Goal: Information Seeking & Learning: Learn about a topic

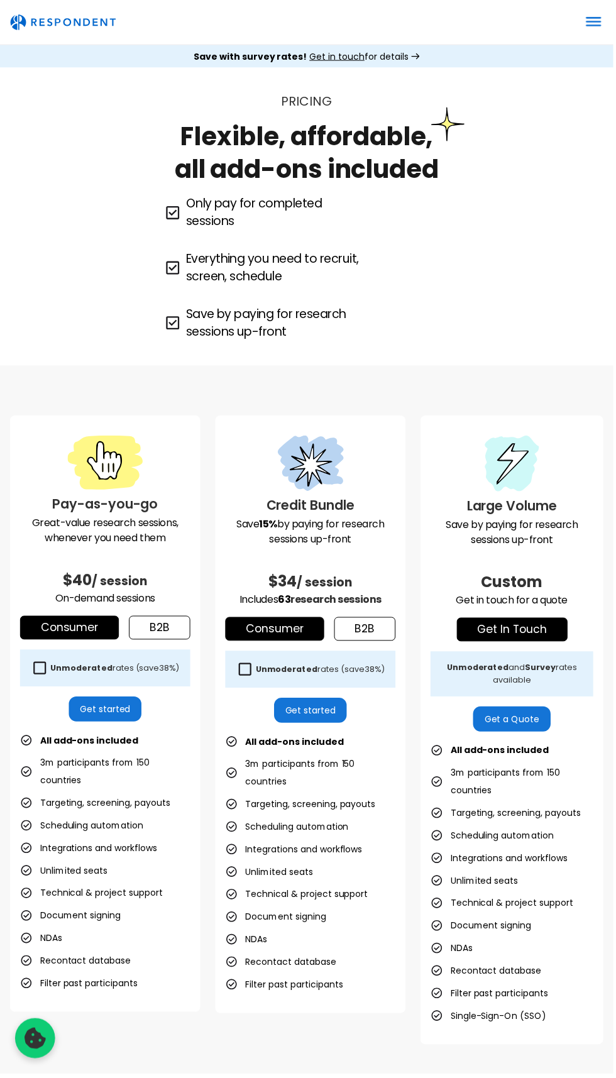
click at [607, 466] on div "Pay-as-you-go Great-value research sessions, whenever you need them $40 / sessi…" at bounding box center [308, 733] width 616 height 732
click at [596, 27] on icon "menu" at bounding box center [595, 21] width 19 height 19
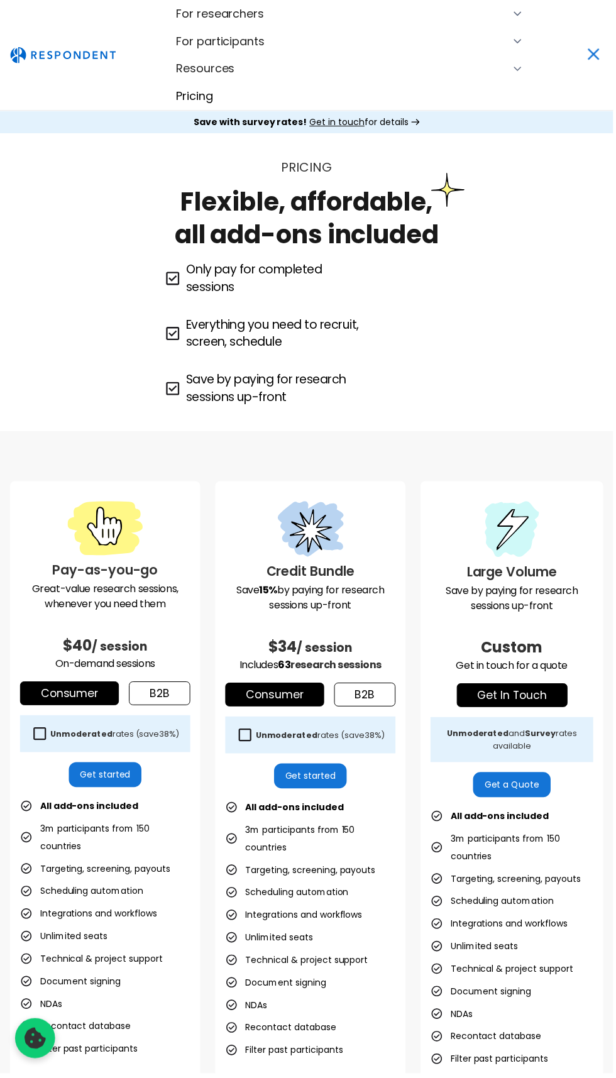
click at [329, 64] on div "Resources" at bounding box center [351, 69] width 349 height 28
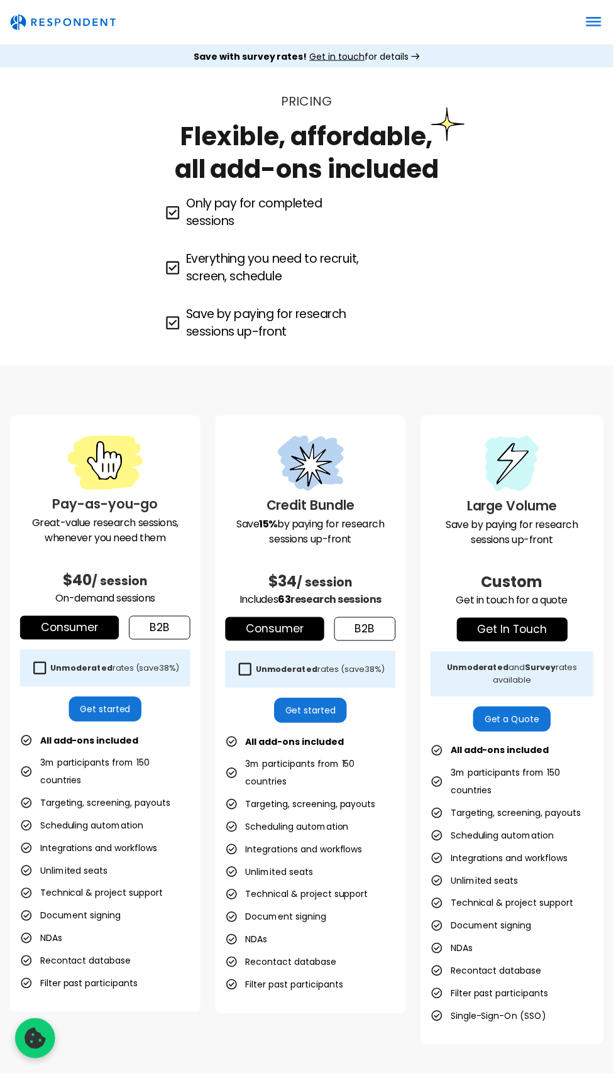
click at [589, 22] on icon "menu" at bounding box center [596, 22] width 14 height 0
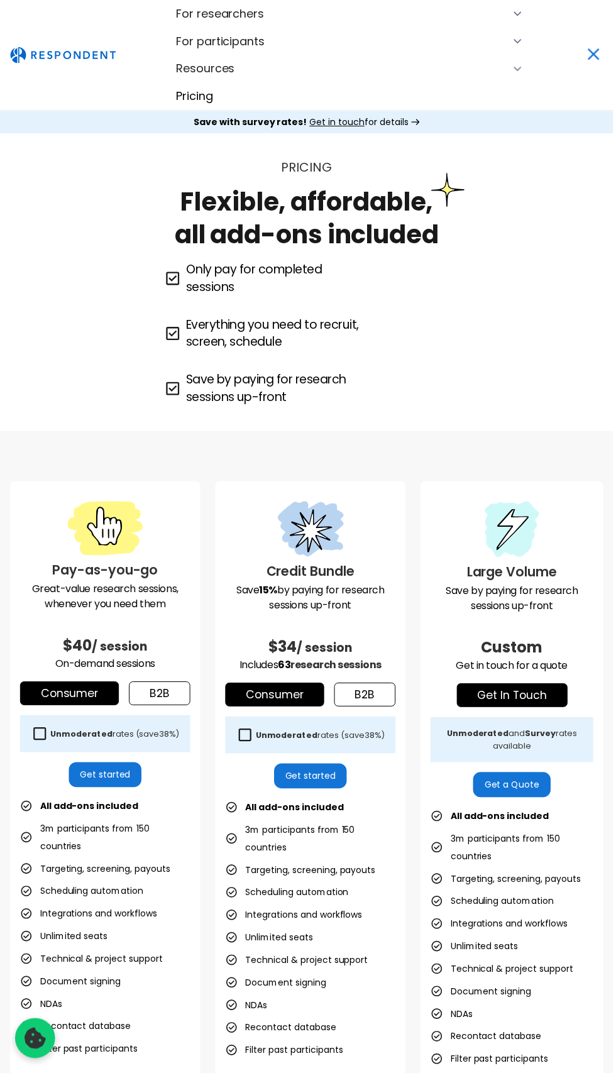
click at [434, 4] on div "For researchers" at bounding box center [351, 14] width 349 height 28
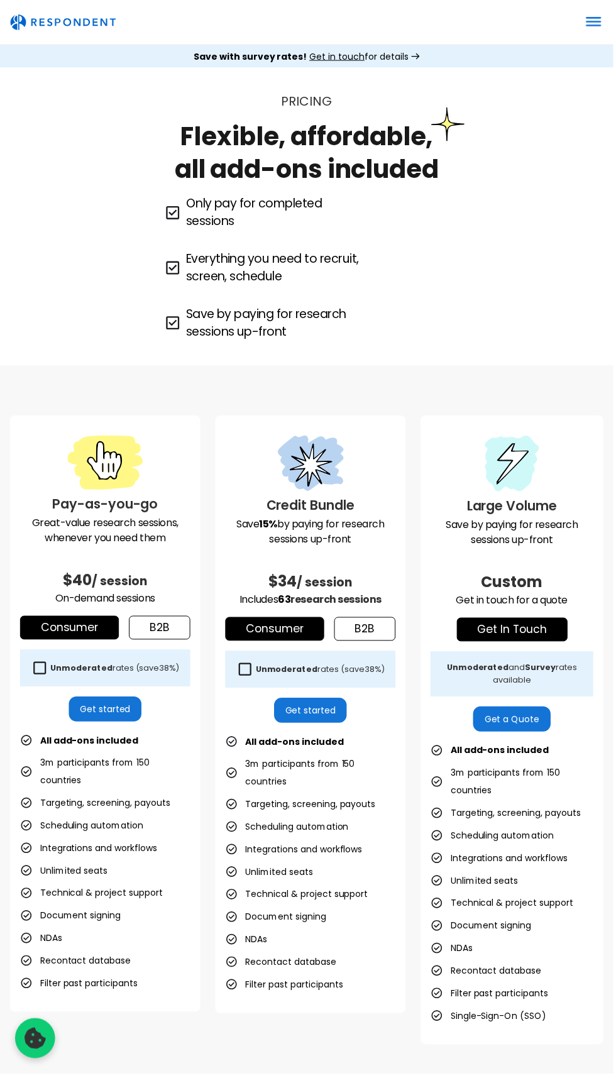
click at [602, 26] on icon "menu" at bounding box center [596, 26] width 14 height 0
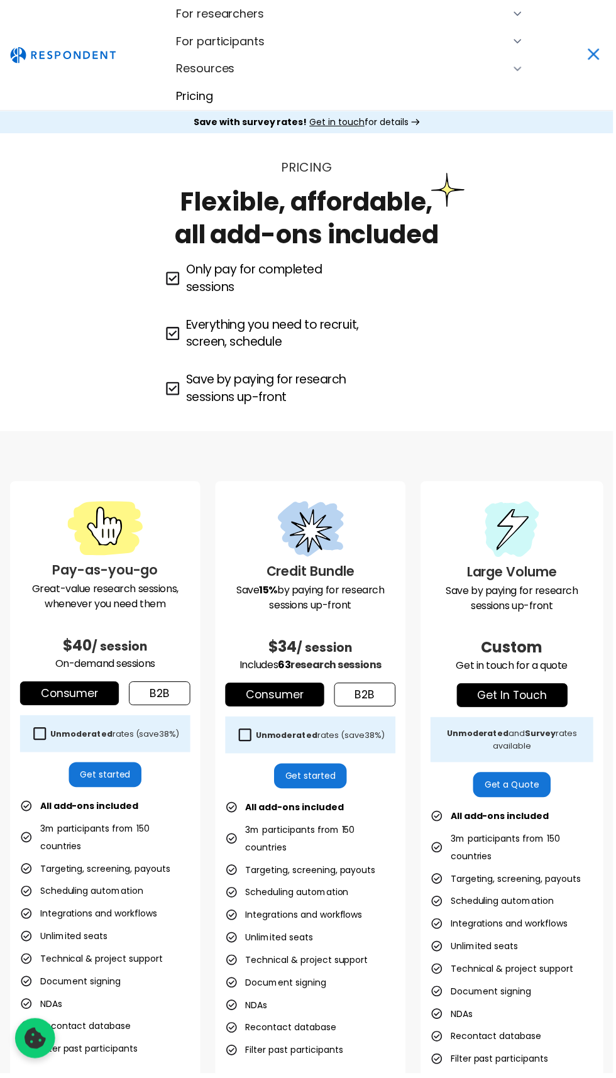
click at [404, 33] on div "For participants" at bounding box center [351, 42] width 349 height 28
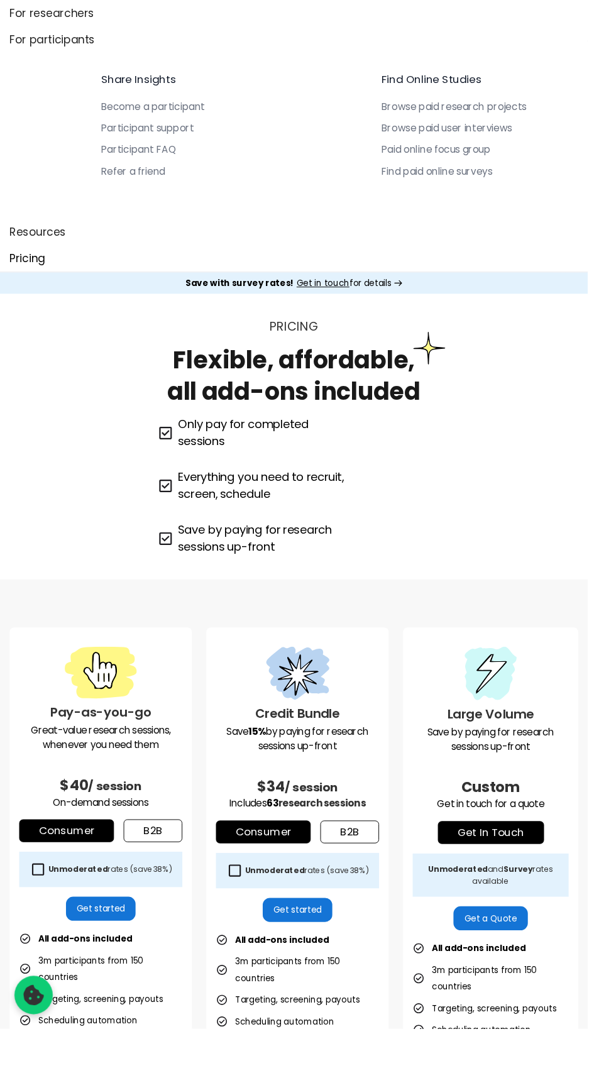
click at [91, 870] on link "Consumer" at bounding box center [69, 871] width 99 height 24
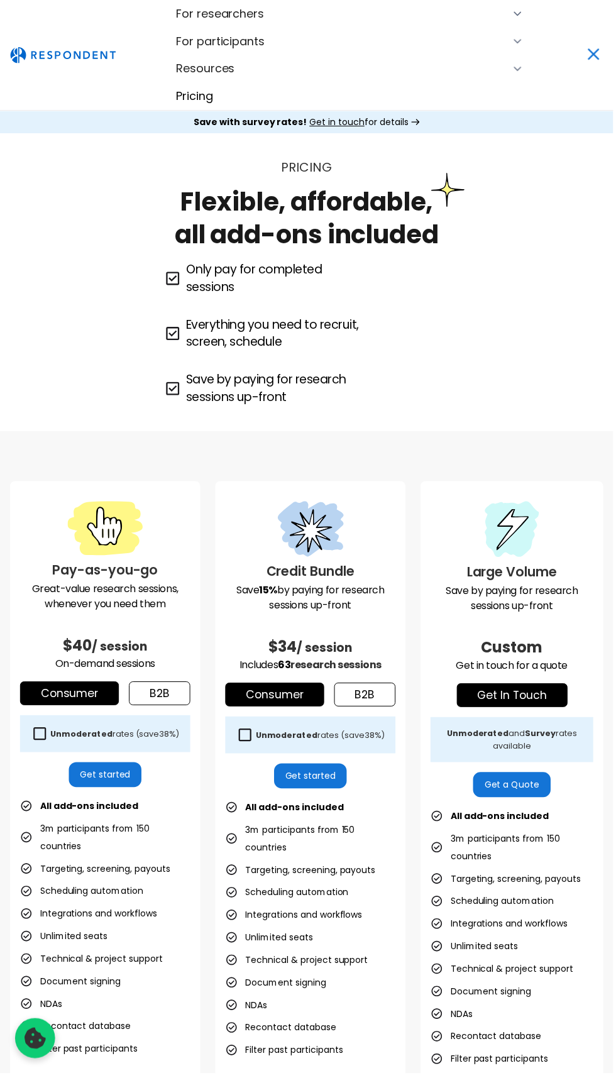
click at [40, 737] on icon at bounding box center [39, 737] width 17 height 17
click at [109, 778] on link "Get started" at bounding box center [106, 778] width 74 height 25
click at [587, 58] on icon "menu" at bounding box center [595, 54] width 19 height 19
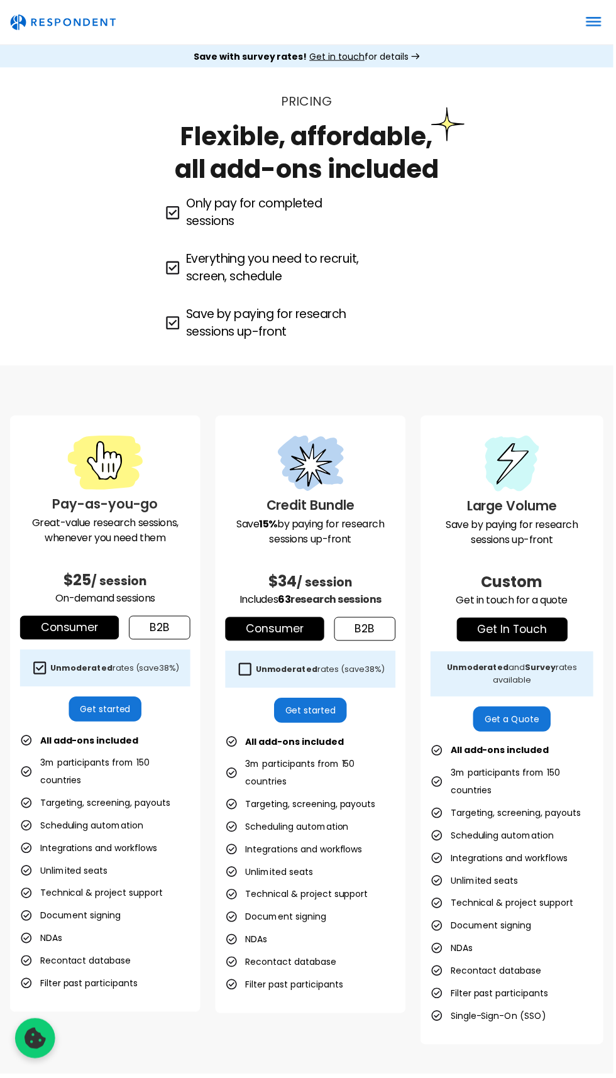
click at [47, 16] on img "home" at bounding box center [63, 22] width 106 height 16
